Goal: Communication & Community: Ask a question

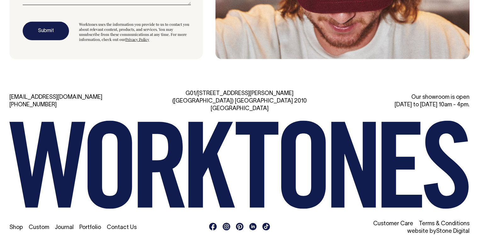
scroll to position [1881, 0]
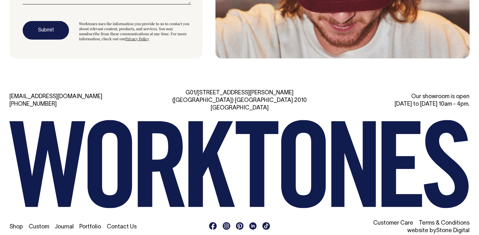
click at [123, 225] on link "Contact Us" at bounding box center [122, 227] width 30 height 5
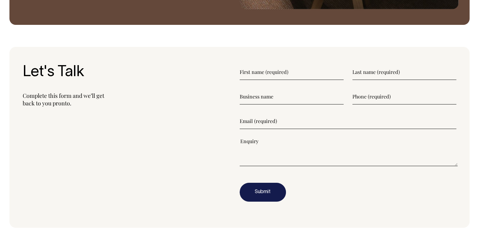
scroll to position [751, 0]
click at [281, 73] on input"] "text" at bounding box center [292, 73] width 104 height 16
paste input"] "[PERSON_NAME] [EMAIL_ADDRESS][DOMAIN_NAME] 076988877898 [PERSON_NAME] FACTORY"
drag, startPoint x: 343, startPoint y: 72, endPoint x: 251, endPoint y: 75, distance: 91.7
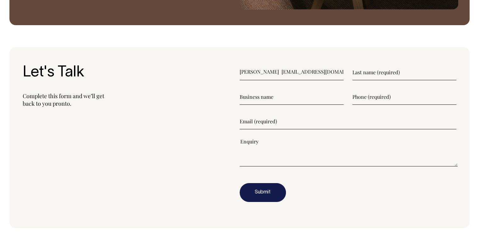
click at [251, 75] on input"] "[PERSON_NAME] [EMAIL_ADDRESS][DOMAIN_NAME] 076988877898 [PERSON_NAME] FACTORY" at bounding box center [292, 73] width 104 height 16
type input"] "[PERSON_NAME]"
paste input"] "[PERSON_NAME] [EMAIL_ADDRESS][DOMAIN_NAME] 076988877898 [PERSON_NAME] FACTORY"
drag, startPoint x: 456, startPoint y: 72, endPoint x: 361, endPoint y: 72, distance: 94.2
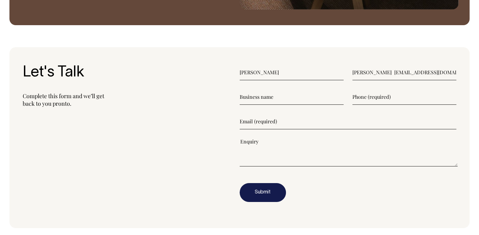
click at [361, 72] on input"] "[PERSON_NAME] [EMAIL_ADDRESS][DOMAIN_NAME] 076988877898 [PERSON_NAME] FACTORY" at bounding box center [405, 73] width 104 height 16
type input"] "Li"
paste input"] "[EMAIL_ADDRESS][DOMAIN_NAME] 076988877898 [PERSON_NAME] FACTORY"
drag, startPoint x: 301, startPoint y: 97, endPoint x: 225, endPoint y: 95, distance: 76.3
click at [225, 95] on section "Let's Talk Complete this form and we’ll get back to you pronto. [PERSON_NAME] […" at bounding box center [239, 137] width 460 height 181
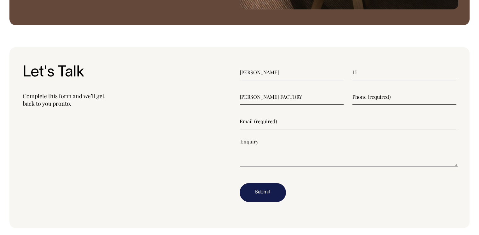
type input"] "[PERSON_NAME] FACTORY"
paste input"] "[EMAIL_ADDRESS][DOMAIN_NAME] 076988877898"
drag, startPoint x: 419, startPoint y: 98, endPoint x: 324, endPoint y: 98, distance: 94.5
click at [317, 99] on div "[PERSON_NAME] FACTORY [EMAIL_ADDRESS][DOMAIN_NAME] 076988877898" at bounding box center [348, 97] width 217 height 16
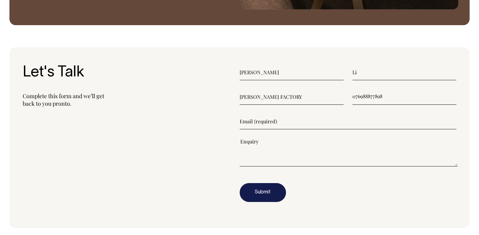
type input"] "076988877898"
paste input"] "[EMAIL_ADDRESS][DOMAIN_NAME]"
type input"] "[EMAIL_ADDRESS][DOMAIN_NAME]"
click at [258, 143] on textarea"] at bounding box center [349, 152] width 218 height 28
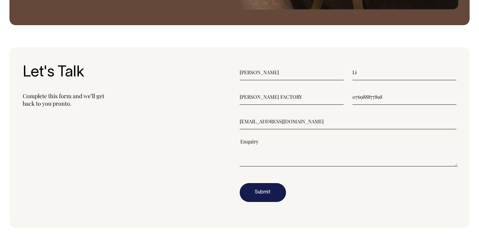
paste textarea"] "Hello We are certified hat manufacturer & exporter located in [GEOGRAPHIC_DATA]…"
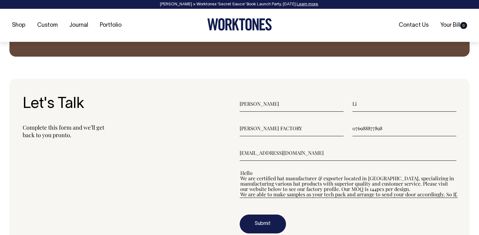
drag, startPoint x: 321, startPoint y: 182, endPoint x: 265, endPoint y: 159, distance: 61.6
click at [265, 159] on form "[PERSON_NAME] [PERSON_NAME] HAT FACTORY 076988877898 [EMAIL_ADDRESS][DOMAIN_NAM…" at bounding box center [348, 165] width 217 height 138
click at [263, 223] on button "Submit" at bounding box center [263, 224] width 46 height 19
click at [292, 172] on textarea"] "Hello We are certified hat manufacturer & exporter located in [GEOGRAPHIC_DATA]…" at bounding box center [349, 184] width 218 height 28
paste textarea"] "60"
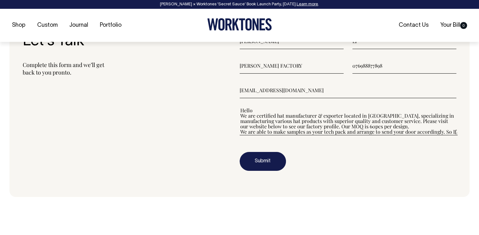
scroll to position [782, 0]
type textarea"] "Hello We are certified hat manufacturer & exporter located in [GEOGRAPHIC_DATA]…"
click at [356, 65] on input"] "076988877898" at bounding box center [405, 66] width 104 height 16
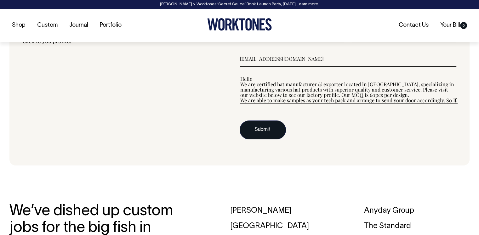
click at [274, 135] on button "Submit" at bounding box center [263, 130] width 46 height 19
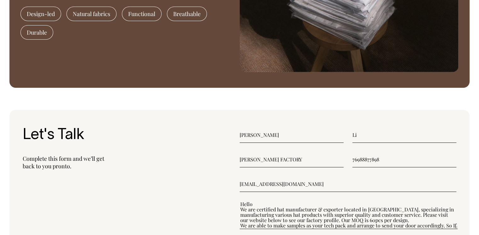
scroll to position [688, 0]
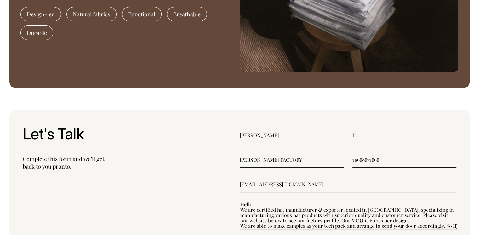
drag, startPoint x: 357, startPoint y: 161, endPoint x: 338, endPoint y: 161, distance: 19.2
click at [338, 161] on div "[PERSON_NAME] FACTORY 76988877898" at bounding box center [348, 160] width 217 height 16
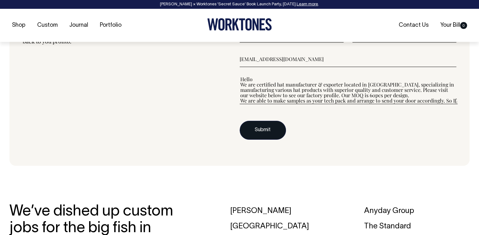
type input"] "988877898"
click at [262, 129] on button "Submit" at bounding box center [263, 130] width 46 height 19
